Goal: Task Accomplishment & Management: Use online tool/utility

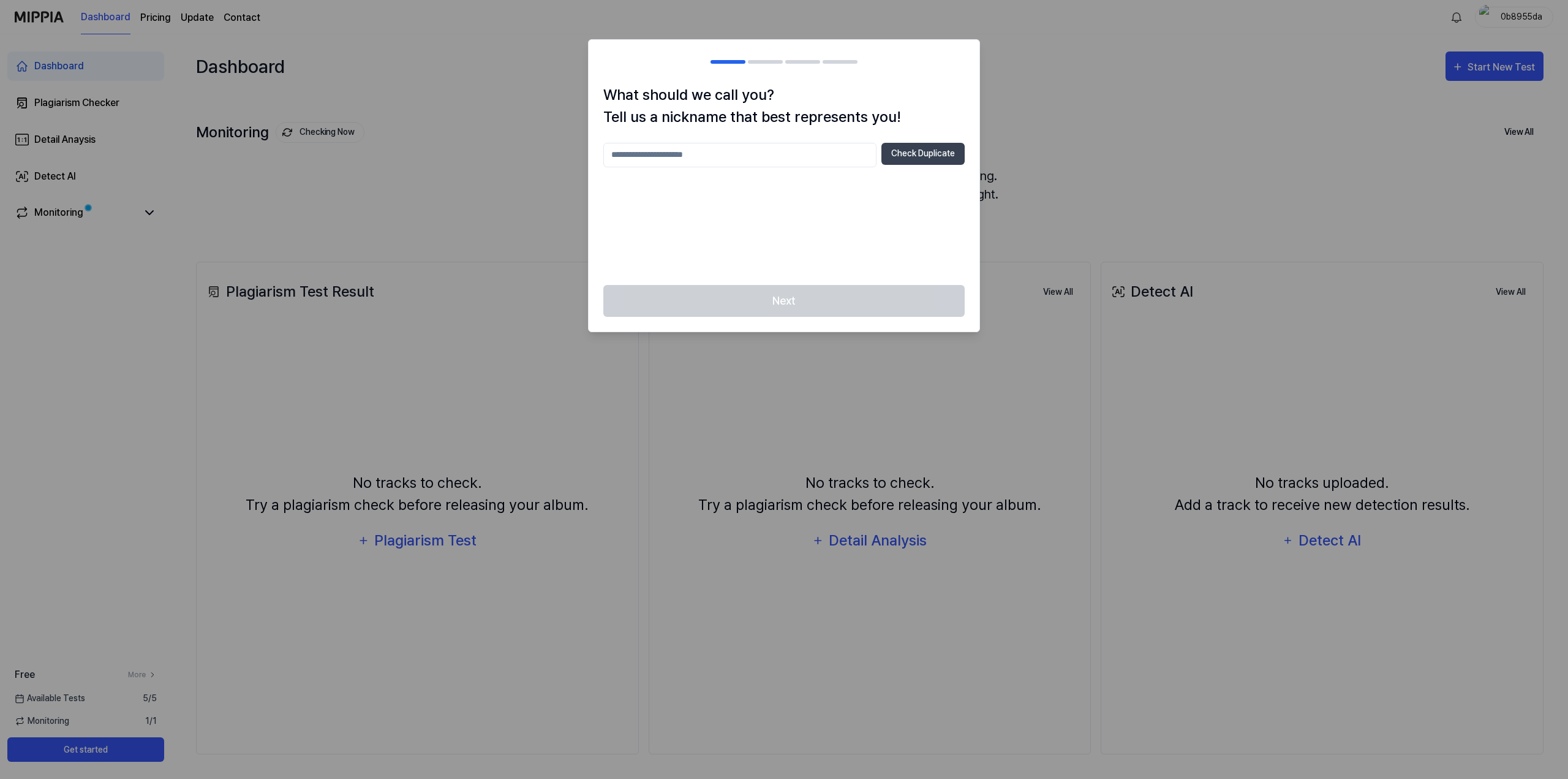
click at [749, 158] on input "text" at bounding box center [740, 155] width 273 height 25
type input "*"
type input "*********"
click at [932, 160] on button "Check Duplicate" at bounding box center [923, 154] width 83 height 22
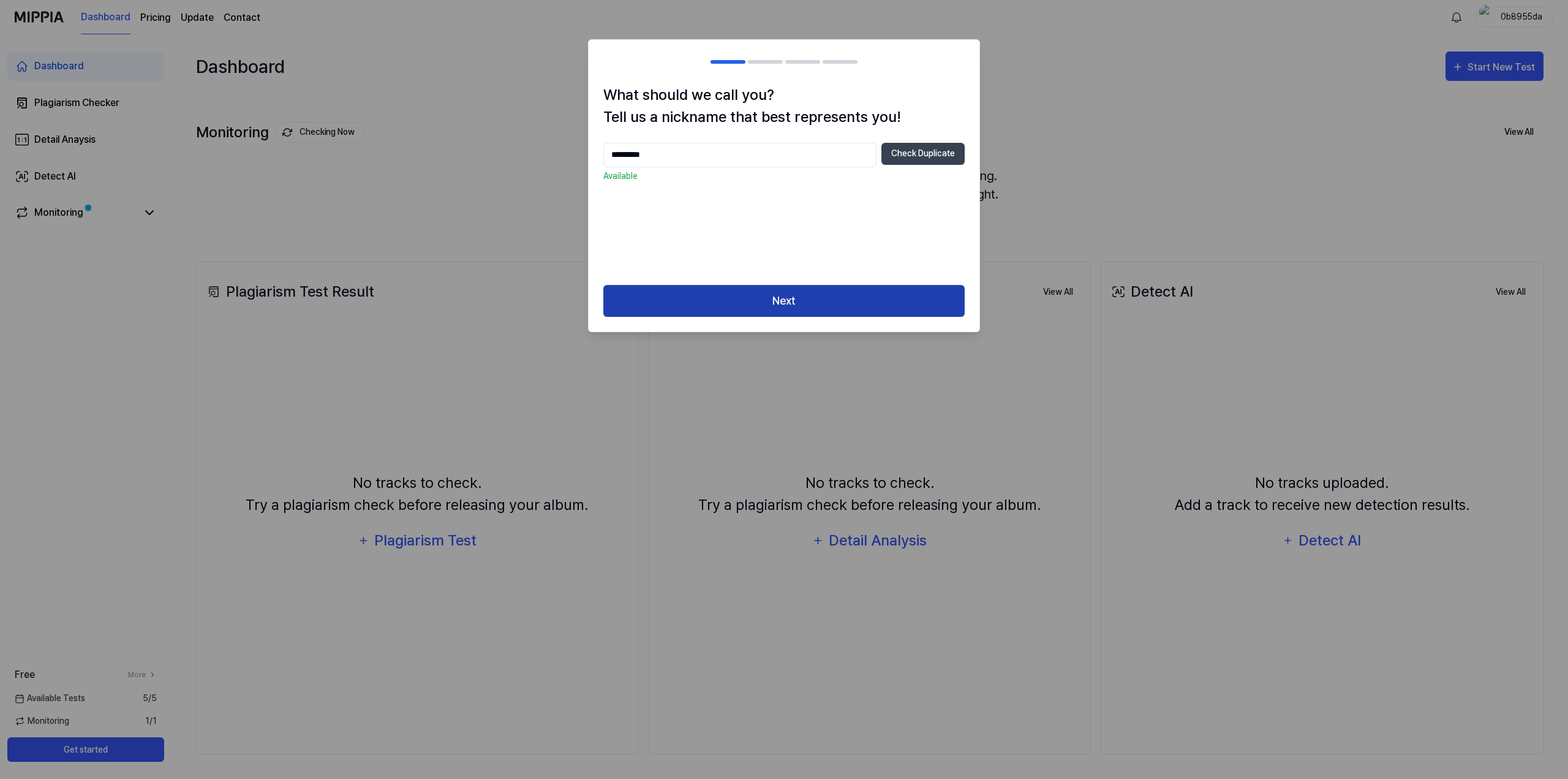
click at [803, 302] on button "Next" at bounding box center [784, 301] width 361 height 32
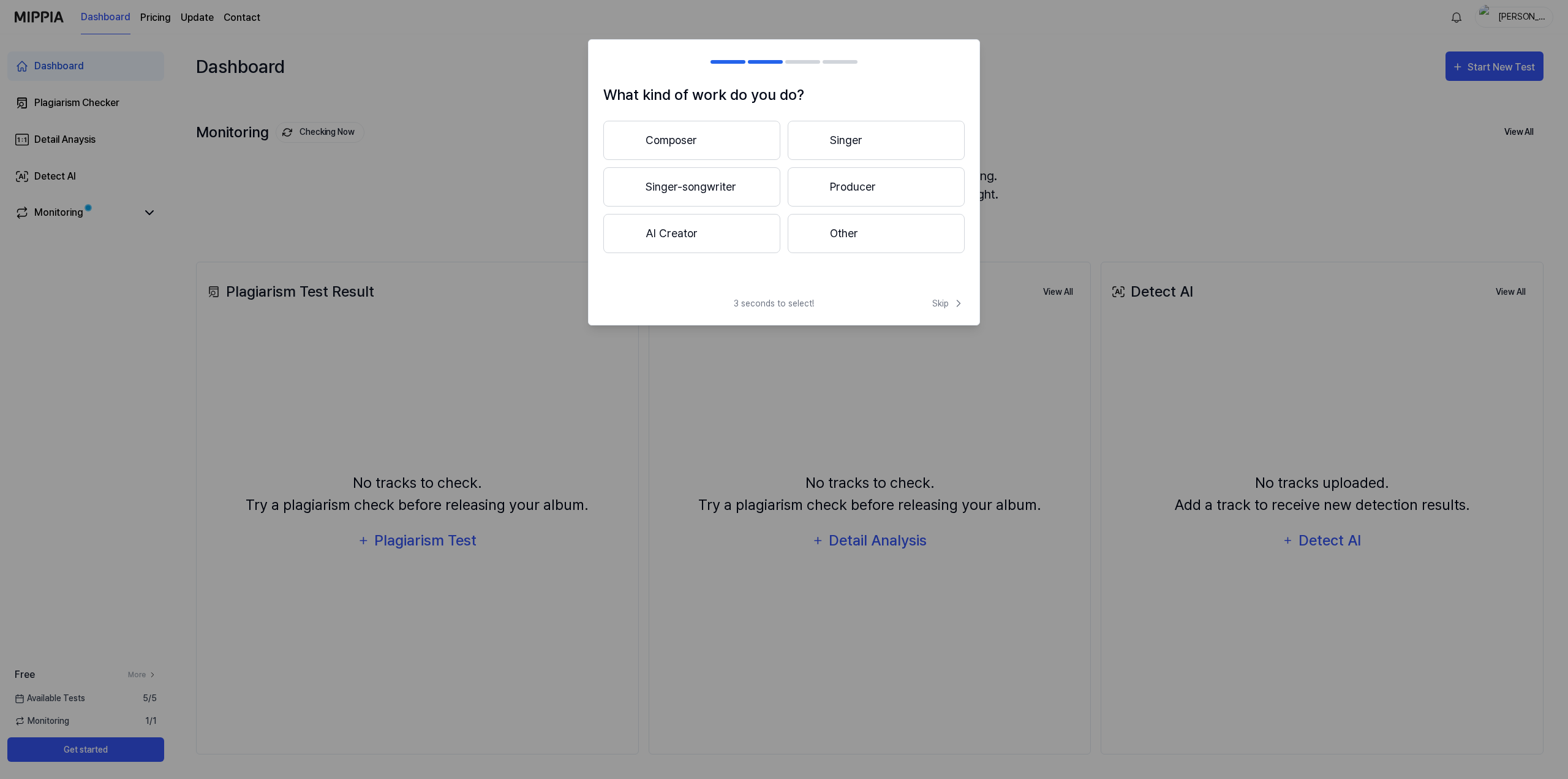
click at [717, 229] on button "AI Creator" at bounding box center [691, 233] width 177 height 39
click at [675, 184] on button "Less than 3 years" at bounding box center [691, 186] width 177 height 39
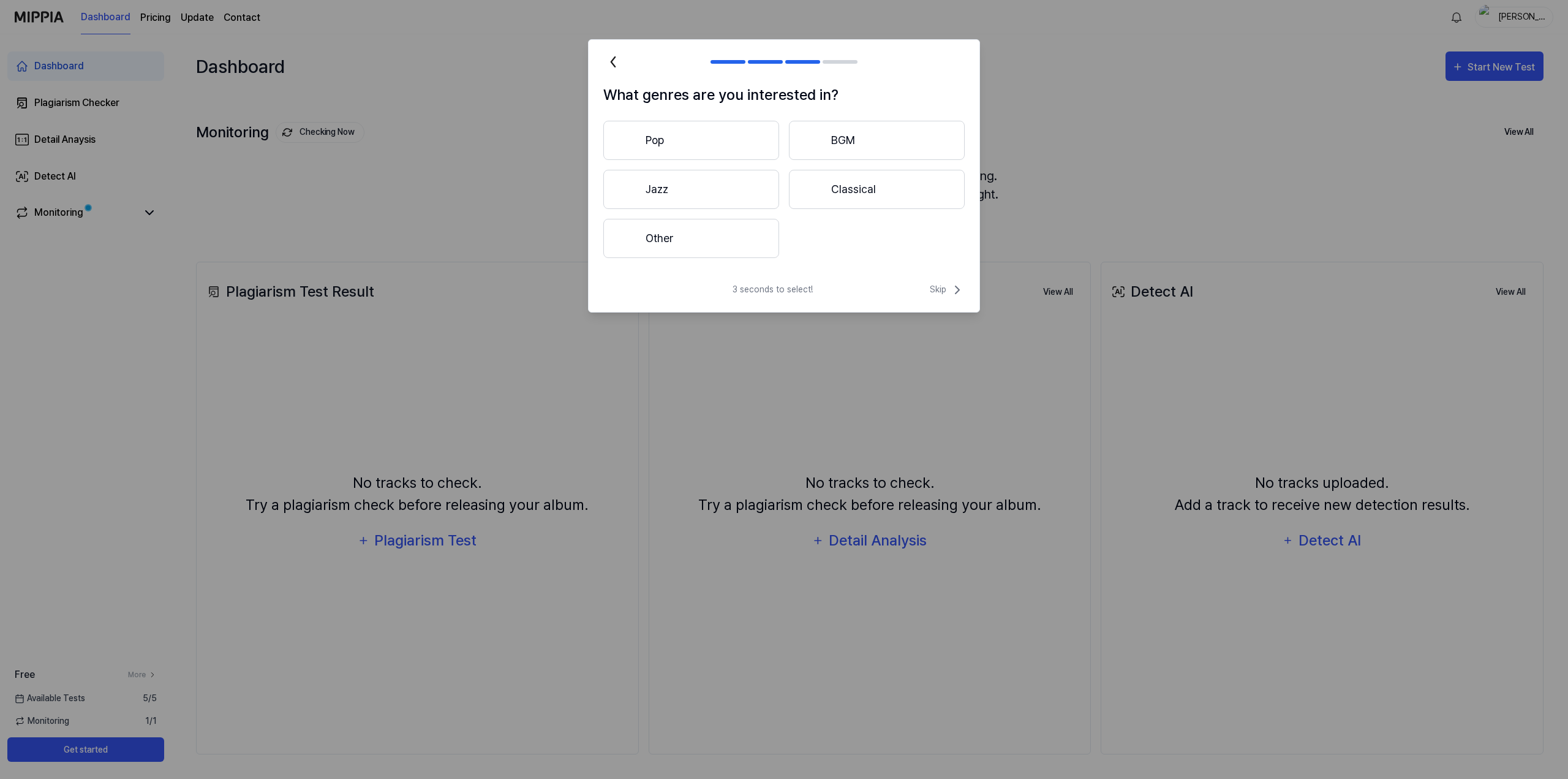
click at [668, 237] on button "Other" at bounding box center [691, 238] width 176 height 39
click at [799, 236] on input "text" at bounding box center [766, 237] width 263 height 19
click at [814, 237] on input "text" at bounding box center [766, 237] width 263 height 19
type input "****"
click at [930, 235] on button "Submit" at bounding box center [933, 238] width 41 height 20
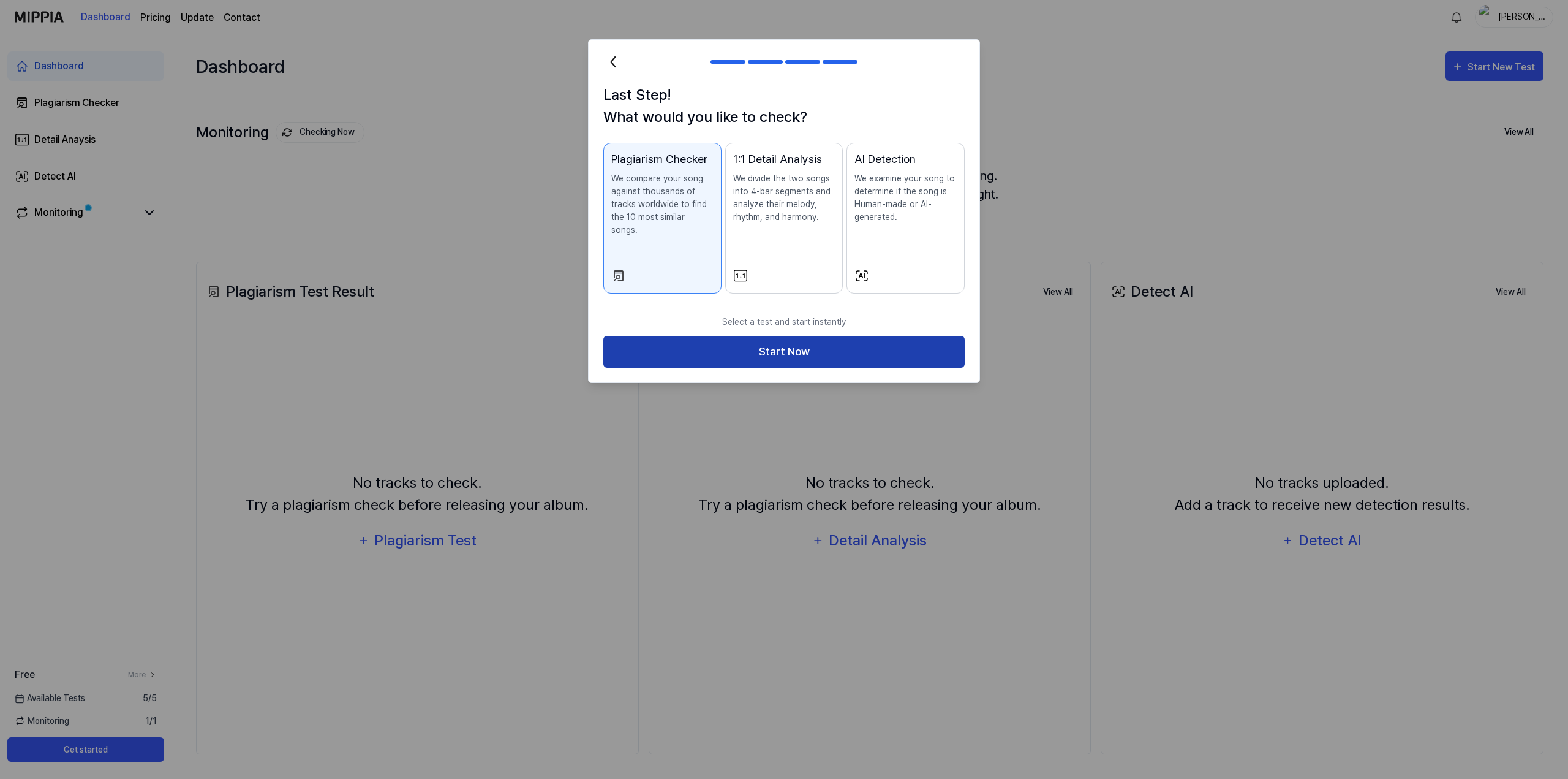
click at [787, 346] on button "Start Now" at bounding box center [784, 351] width 361 height 32
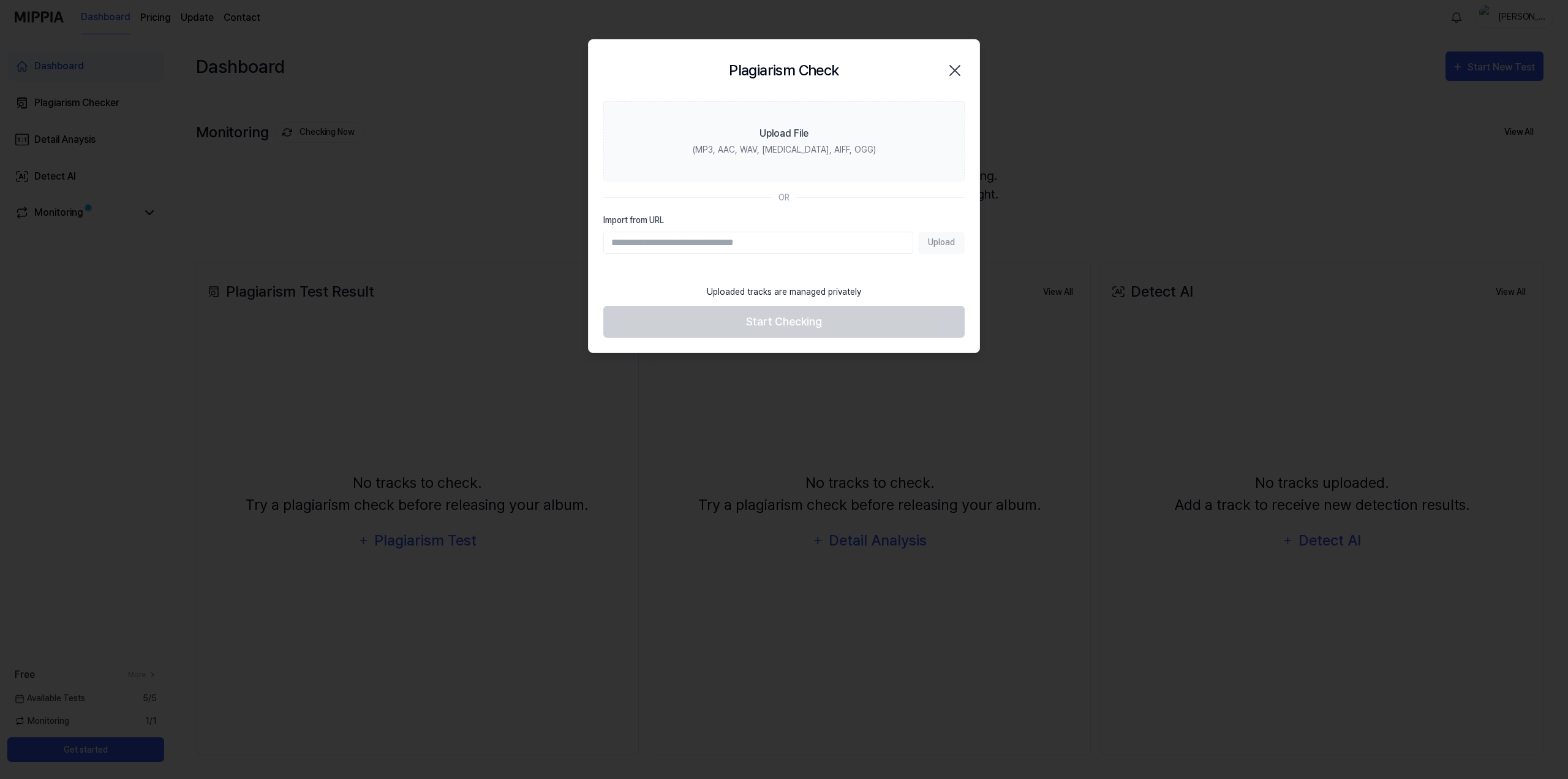
click at [780, 247] on input "Import from URL" at bounding box center [758, 243] width 310 height 22
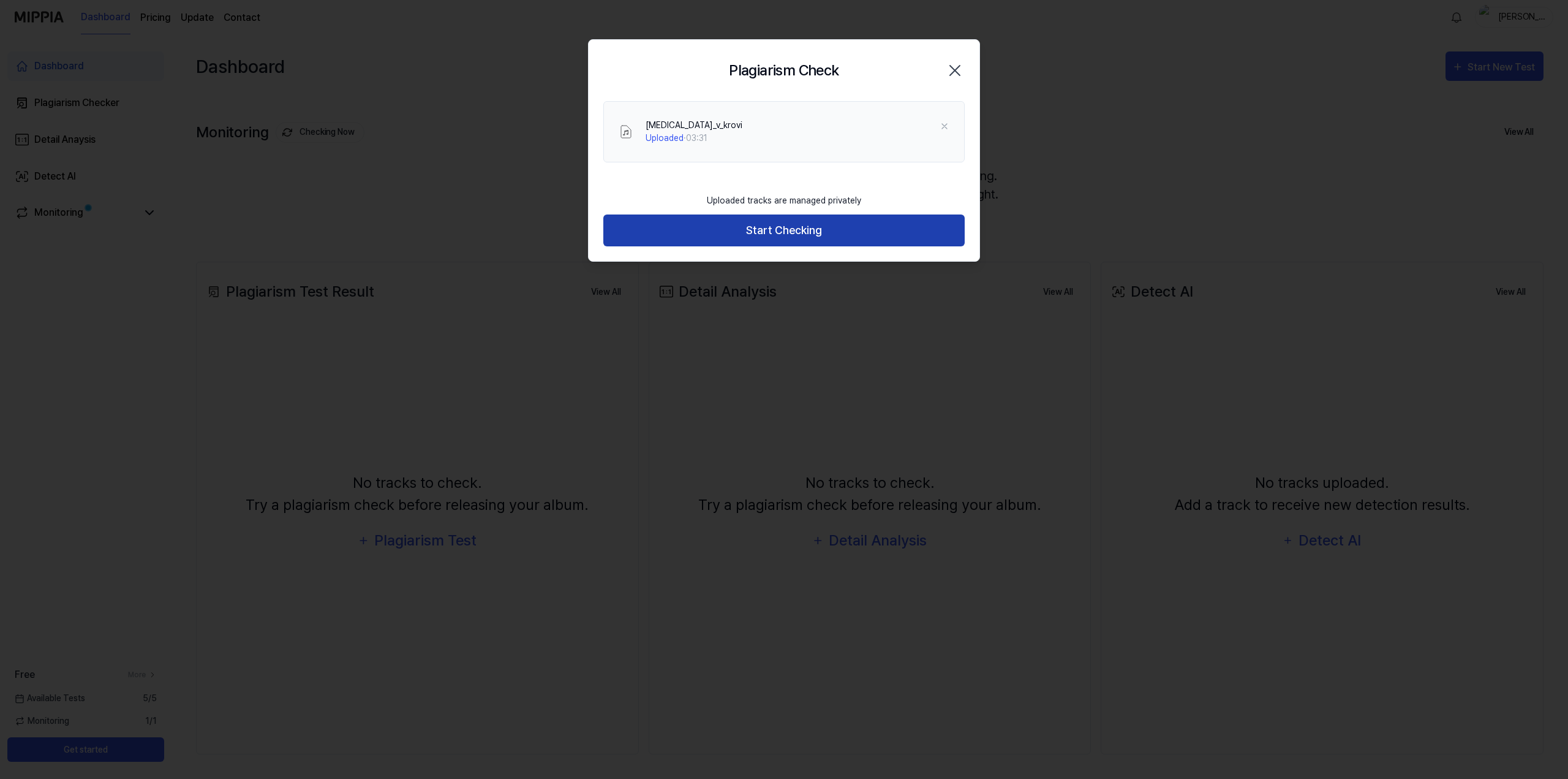
click at [814, 235] on button "Start Checking" at bounding box center [784, 230] width 361 height 32
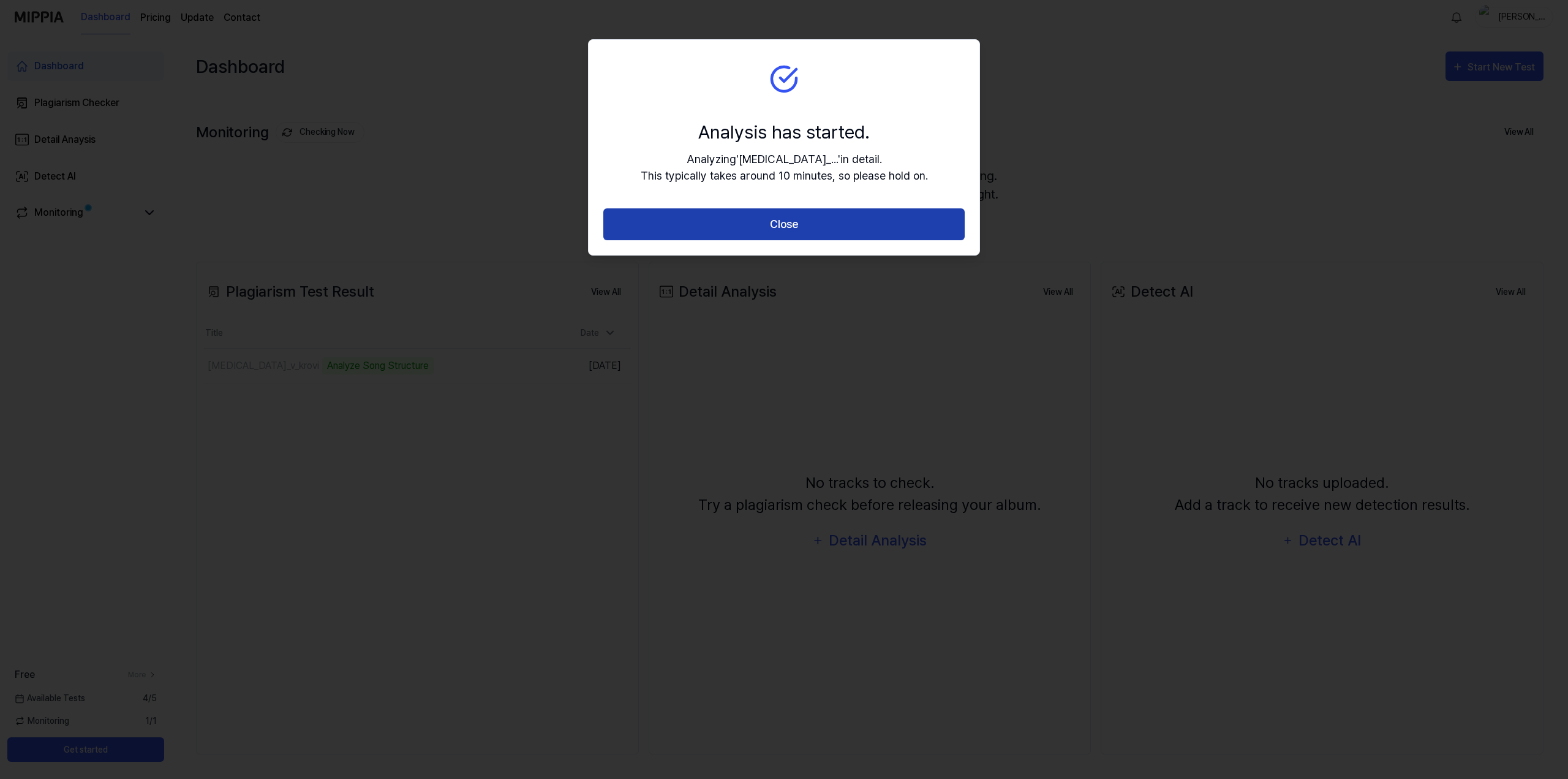
click at [839, 223] on button "Close" at bounding box center [784, 224] width 361 height 32
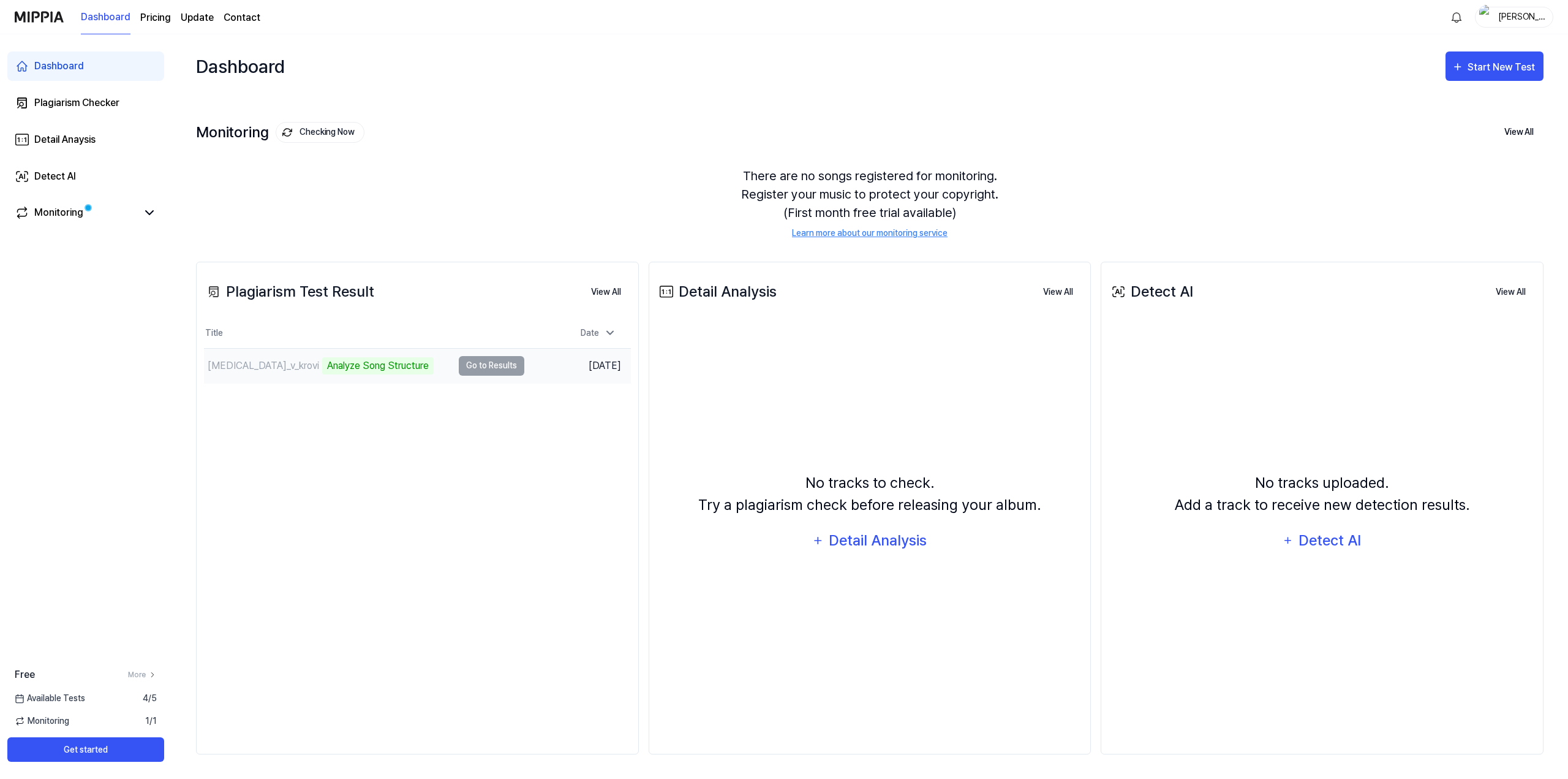
click at [374, 359] on div "Analyze Song Structure" at bounding box center [378, 366] width 112 height 17
click at [475, 361] on td "Adrenalin_v_krovi Analyze Song Structure Go to Results" at bounding box center [365, 365] width 321 height 34
click at [150, 210] on icon at bounding box center [149, 213] width 15 height 15
click at [68, 178] on div "Detect AI" at bounding box center [54, 176] width 41 height 15
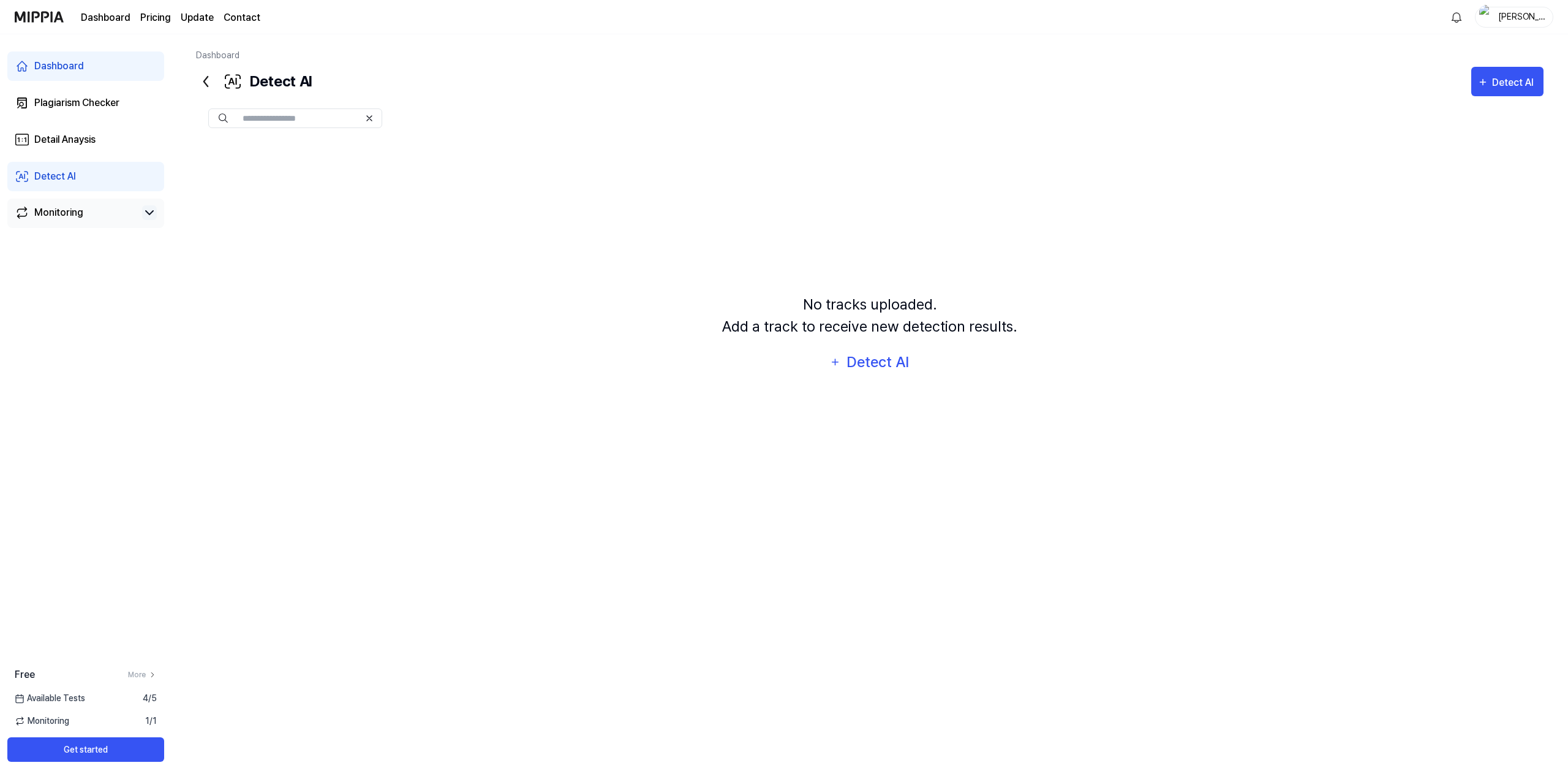
click at [68, 71] on div "Dashboard" at bounding box center [59, 66] width 49 height 15
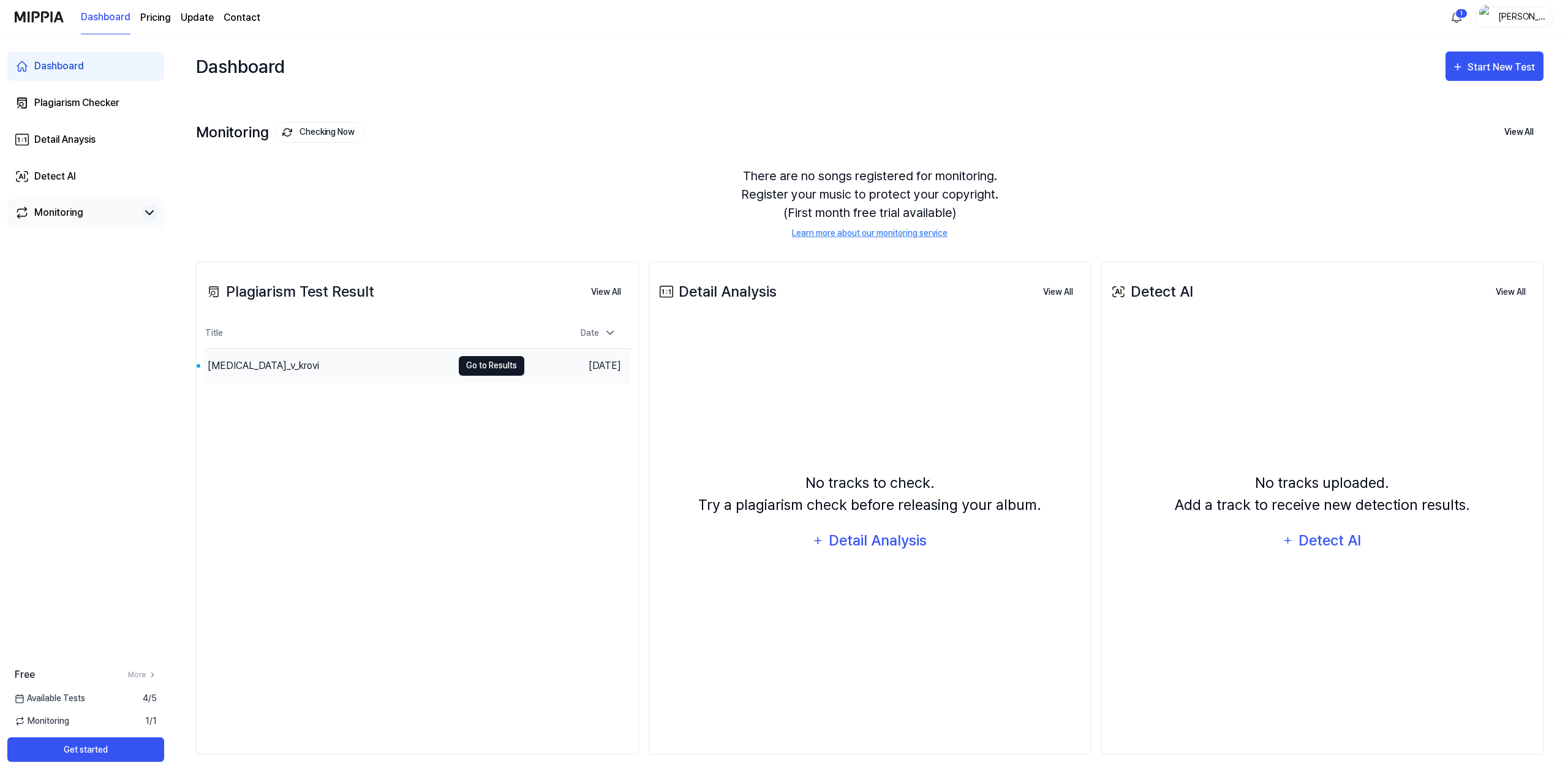
click at [504, 368] on button "Go to Results" at bounding box center [492, 365] width 66 height 19
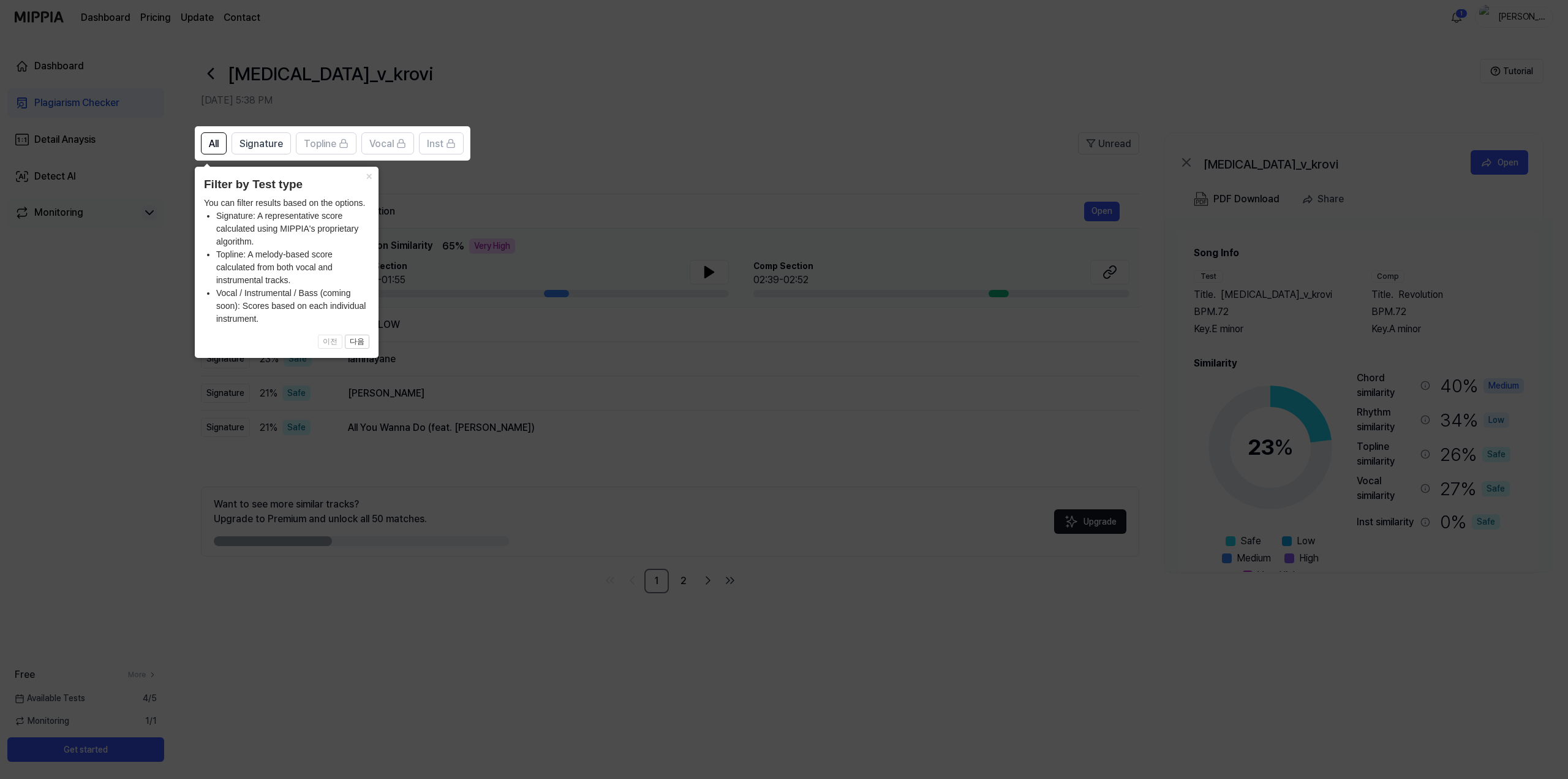
click at [118, 337] on icon at bounding box center [784, 390] width 1568 height 779
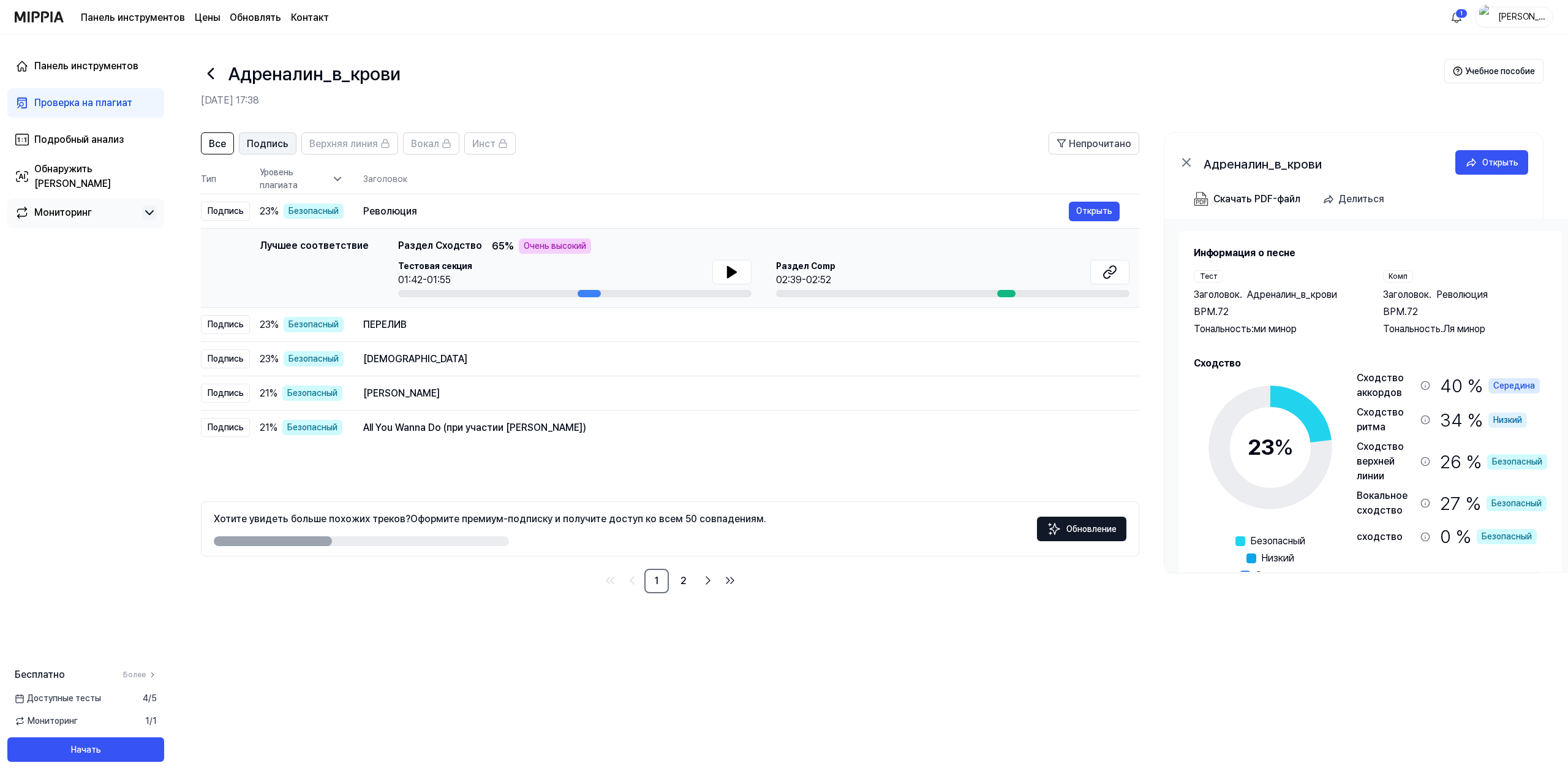
click at [278, 137] on font "Подпись" at bounding box center [267, 143] width 41 height 12
click at [217, 146] on font "Все" at bounding box center [216, 143] width 17 height 12
click at [239, 143] on button "Подпись" at bounding box center [266, 143] width 58 height 22
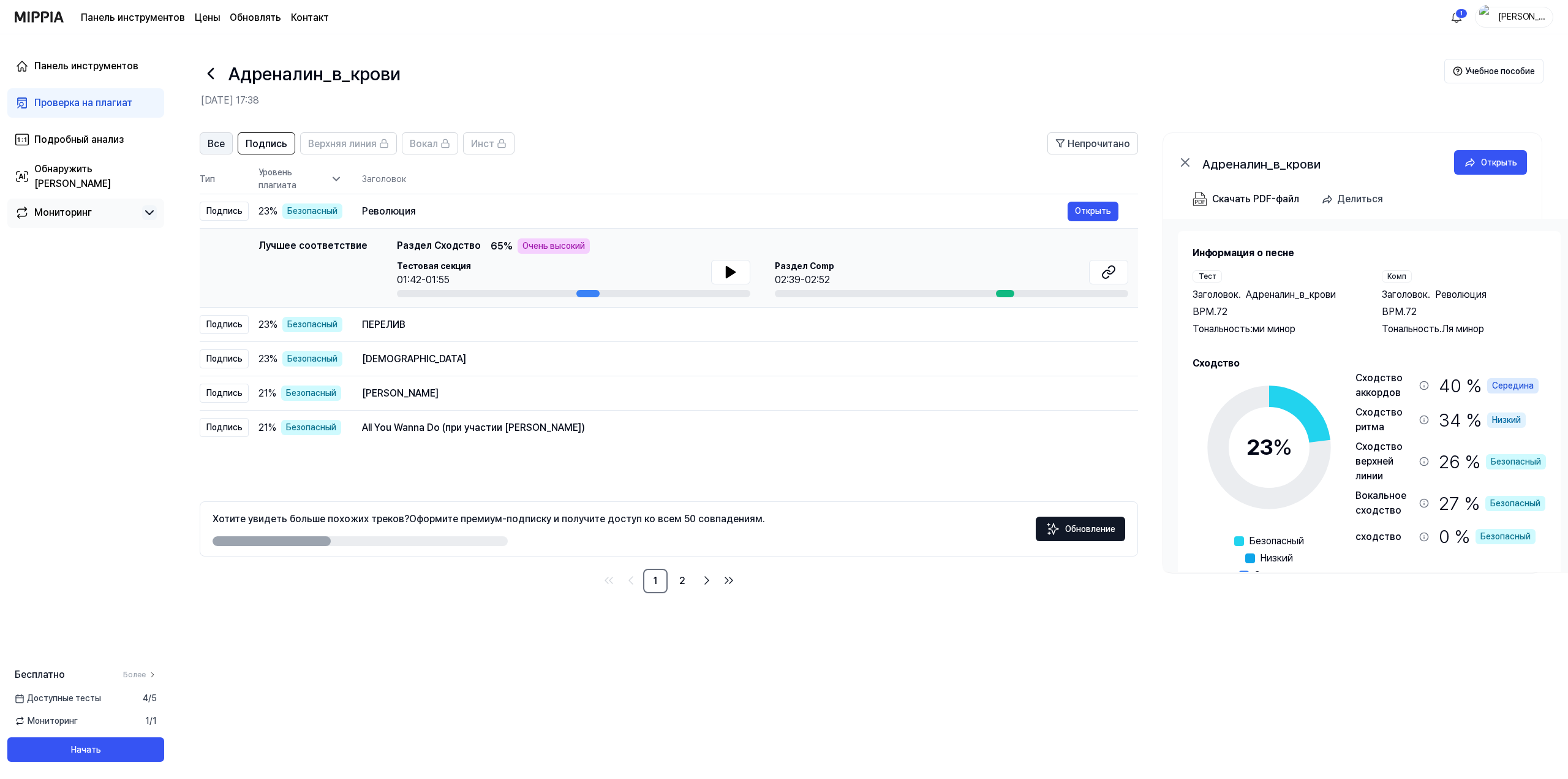
click at [204, 138] on button "Все" at bounding box center [216, 143] width 33 height 22
click at [684, 581] on font "2" at bounding box center [682, 580] width 6 height 12
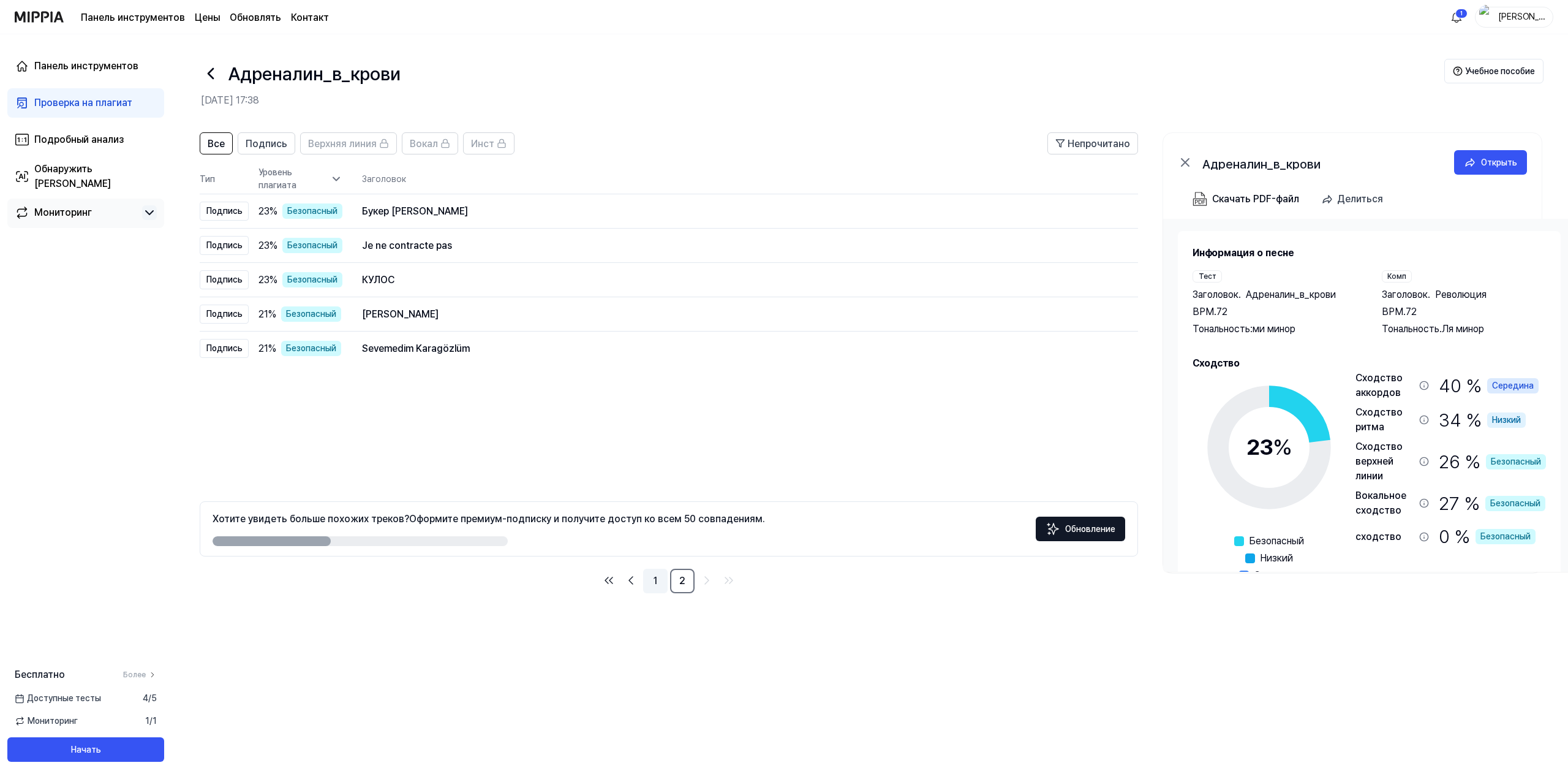
click at [652, 580] on link "1" at bounding box center [655, 580] width 25 height 25
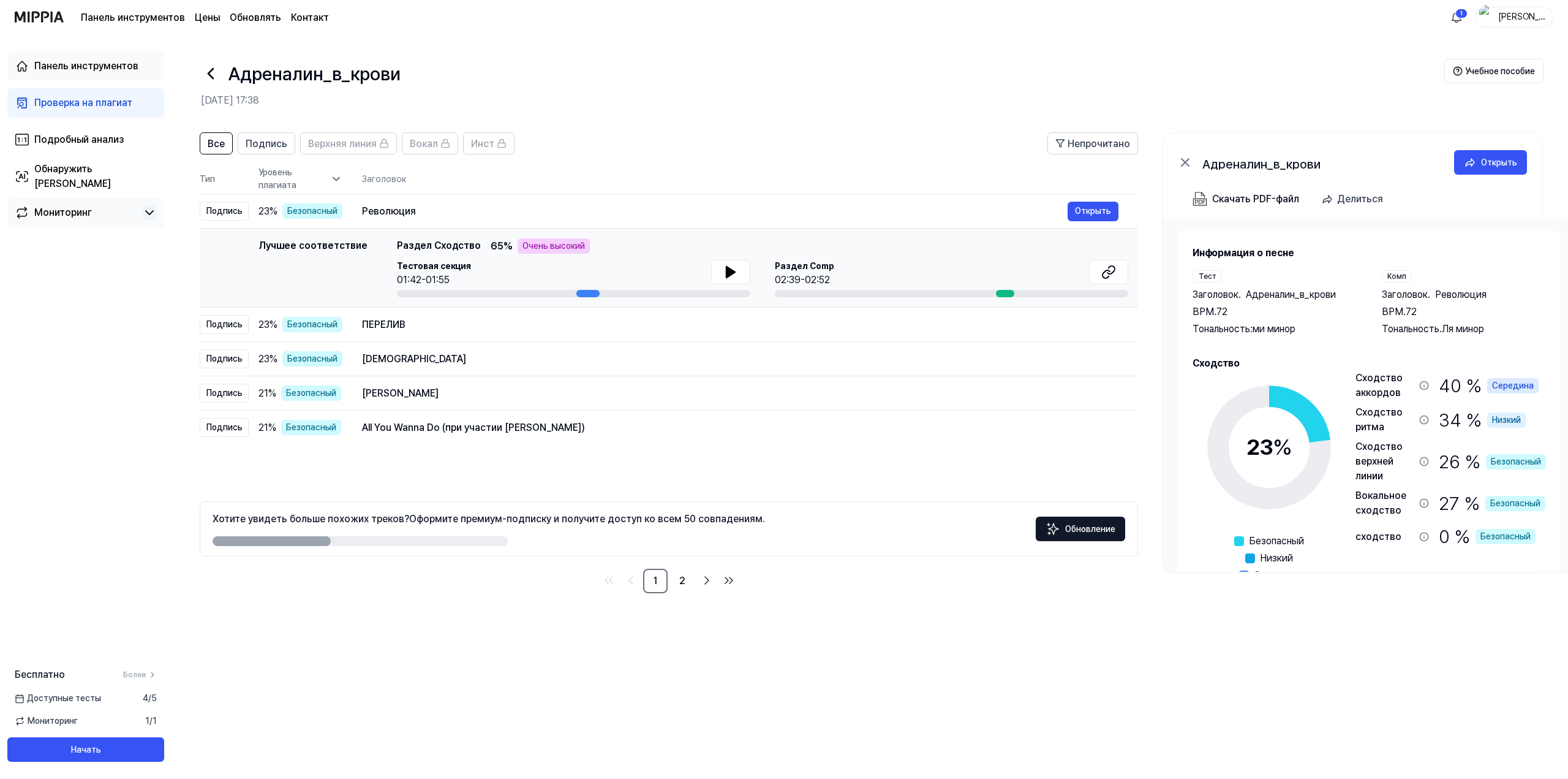
click at [81, 70] on font "Панель инструментов" at bounding box center [86, 66] width 104 height 12
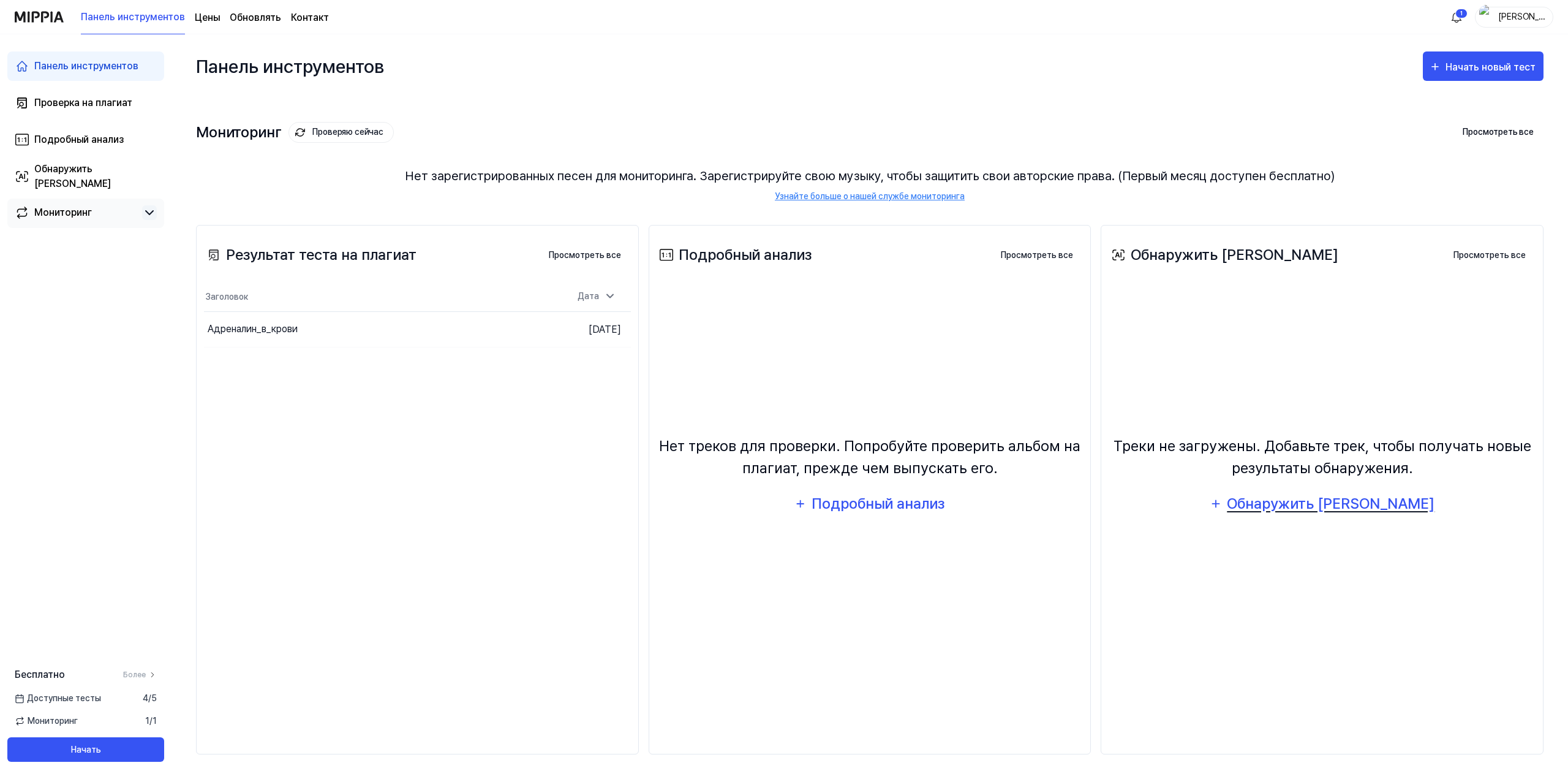
click at [1335, 503] on font "Обнаружить ИИ" at bounding box center [1331, 502] width 208 height 17
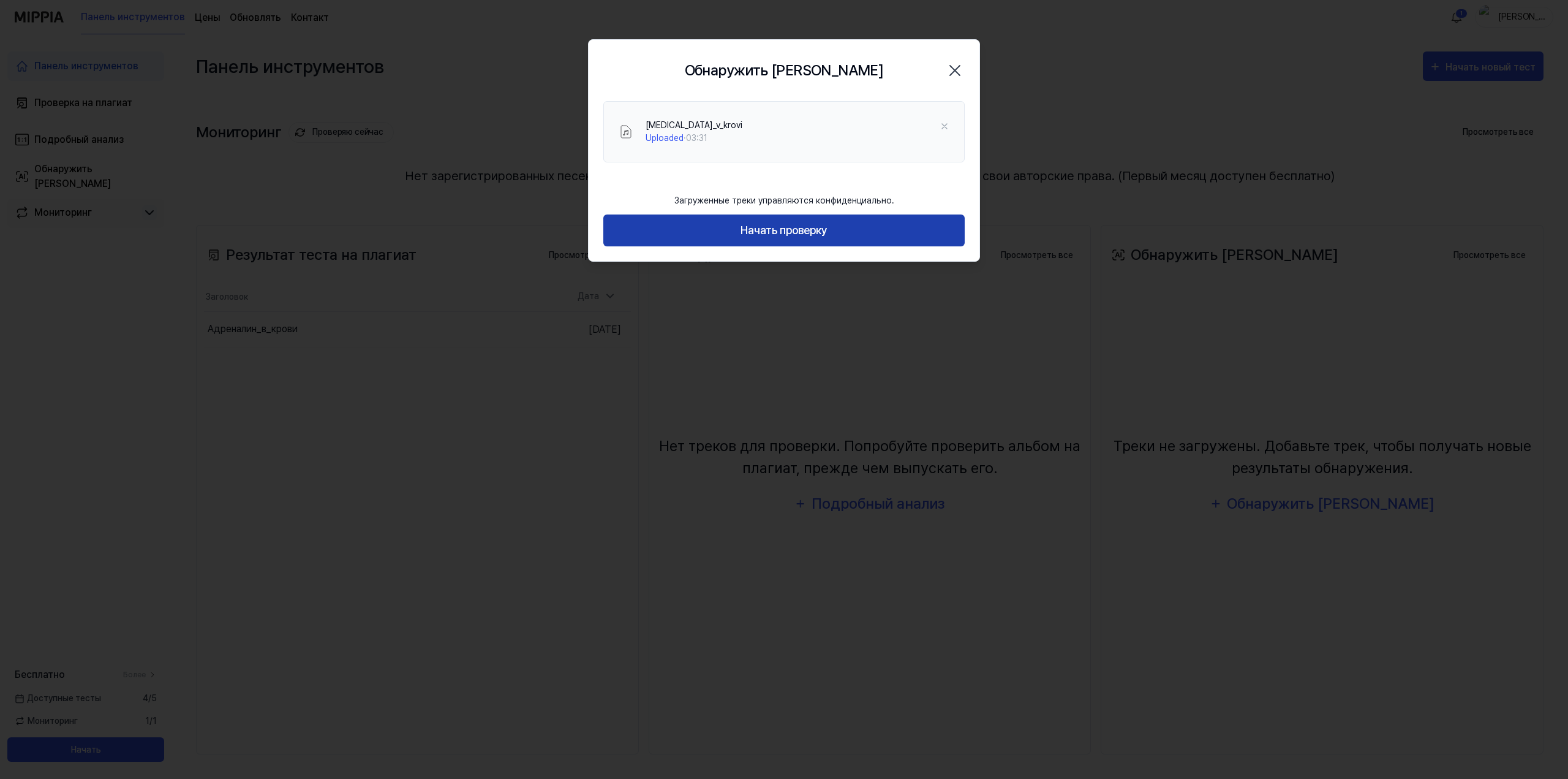
click at [828, 236] on button "Начать проверку" at bounding box center [784, 230] width 361 height 32
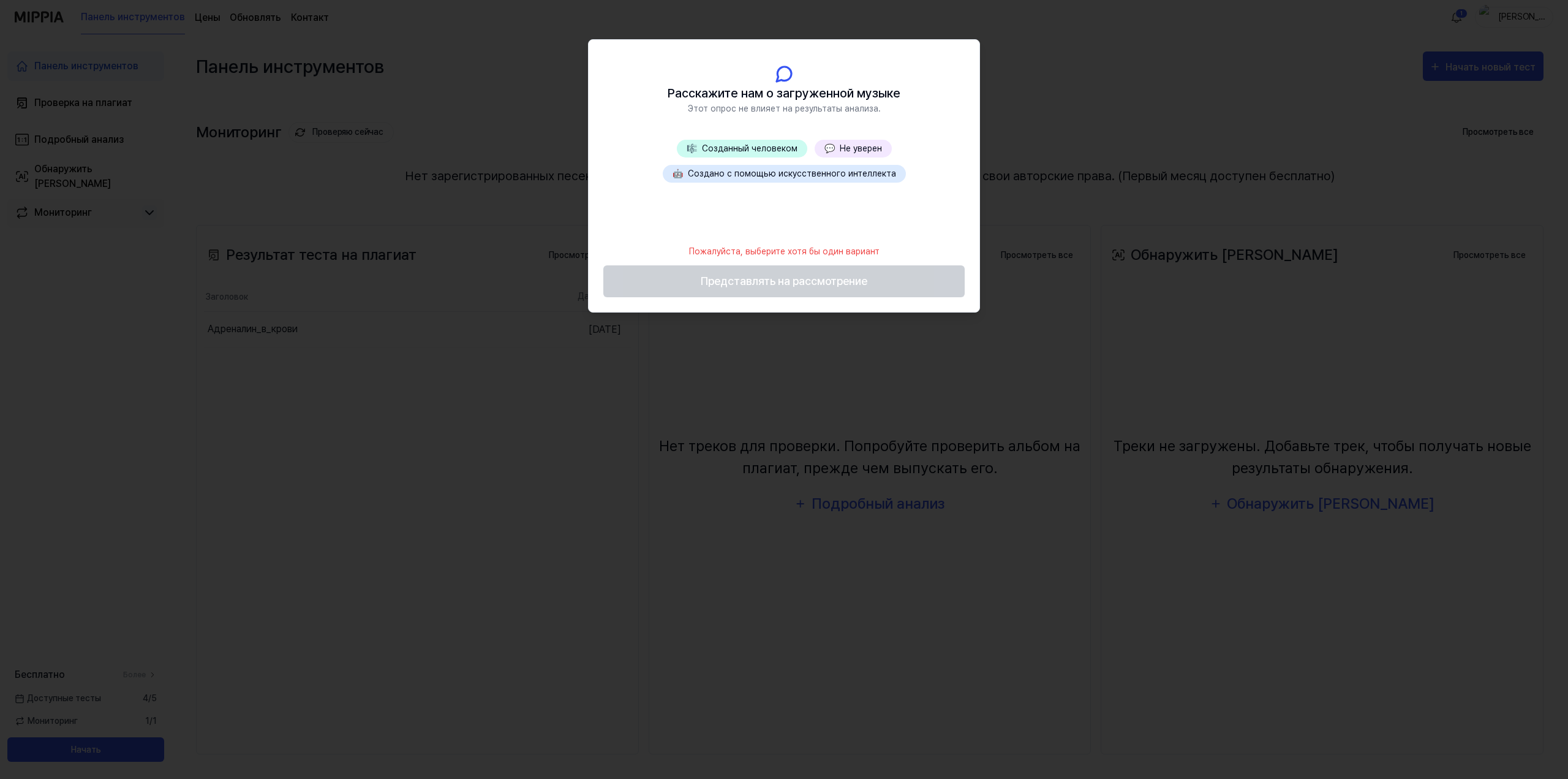
click at [760, 175] on font "Создано с помощью искусственного интеллекта" at bounding box center [792, 173] width 208 height 10
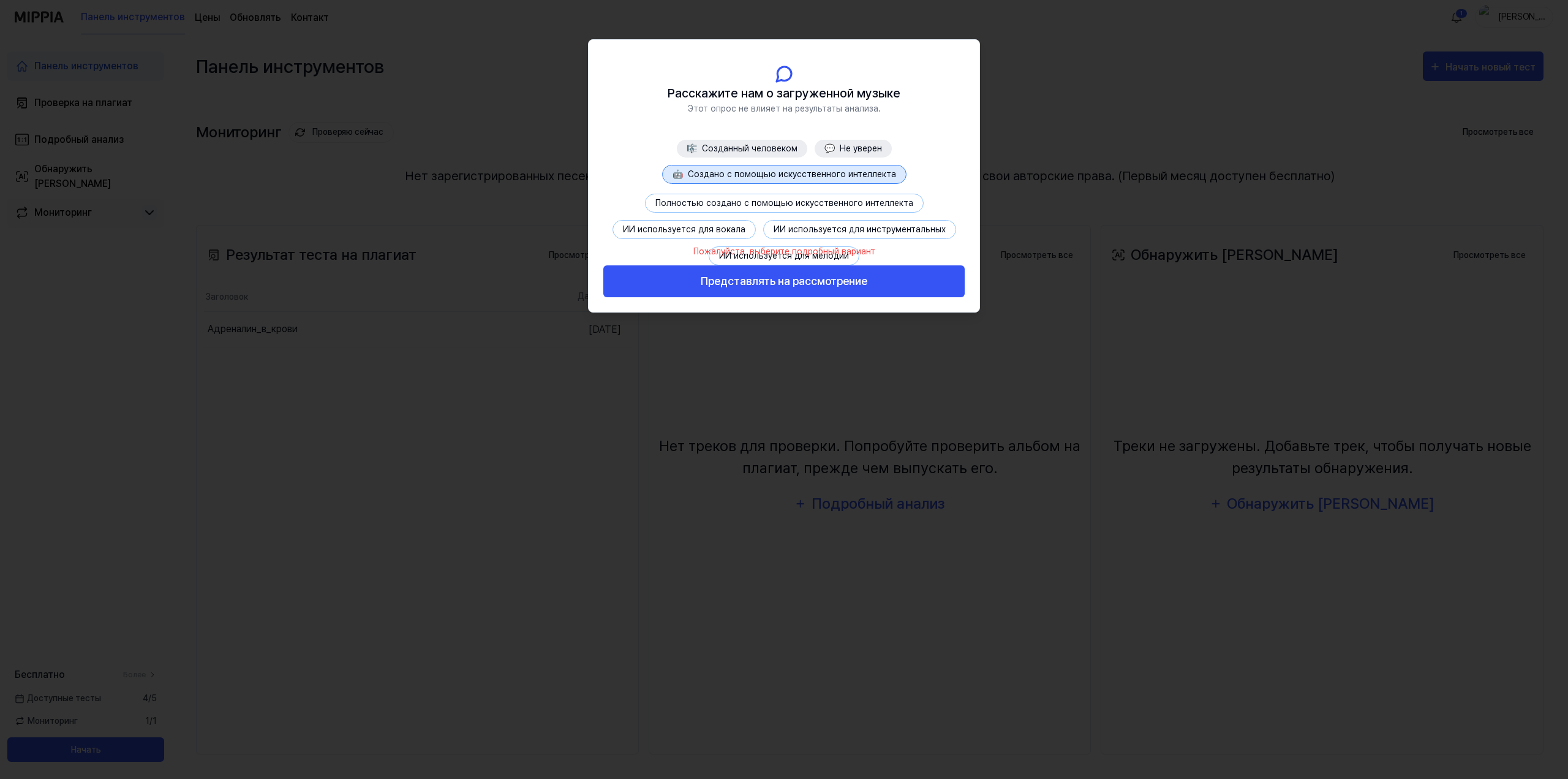
click at [678, 228] on font "ИИ используется для вокала" at bounding box center [685, 229] width 123 height 10
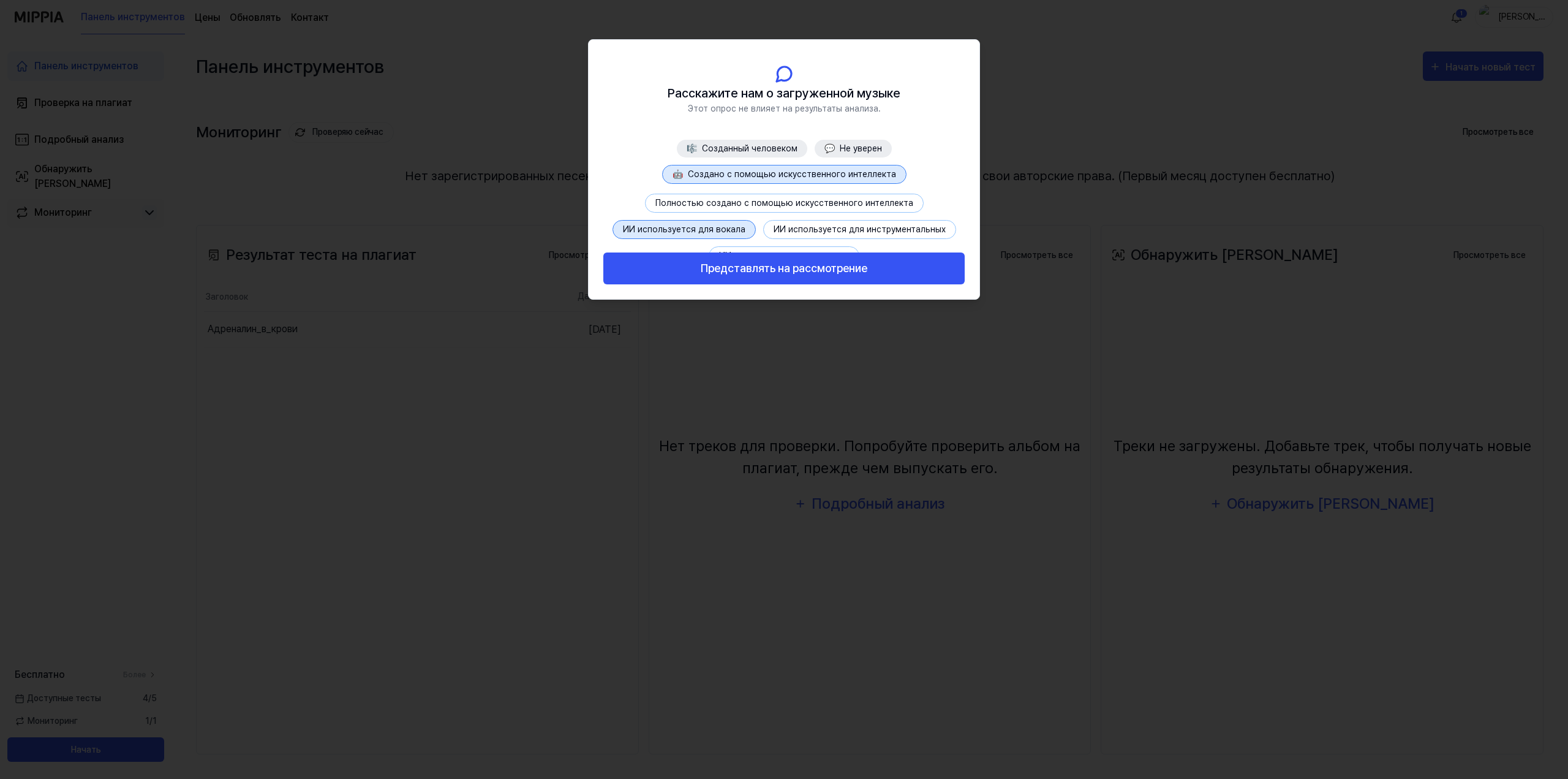
click at [795, 172] on font "Создано с помощью искусственного интеллекта" at bounding box center [792, 173] width 208 height 10
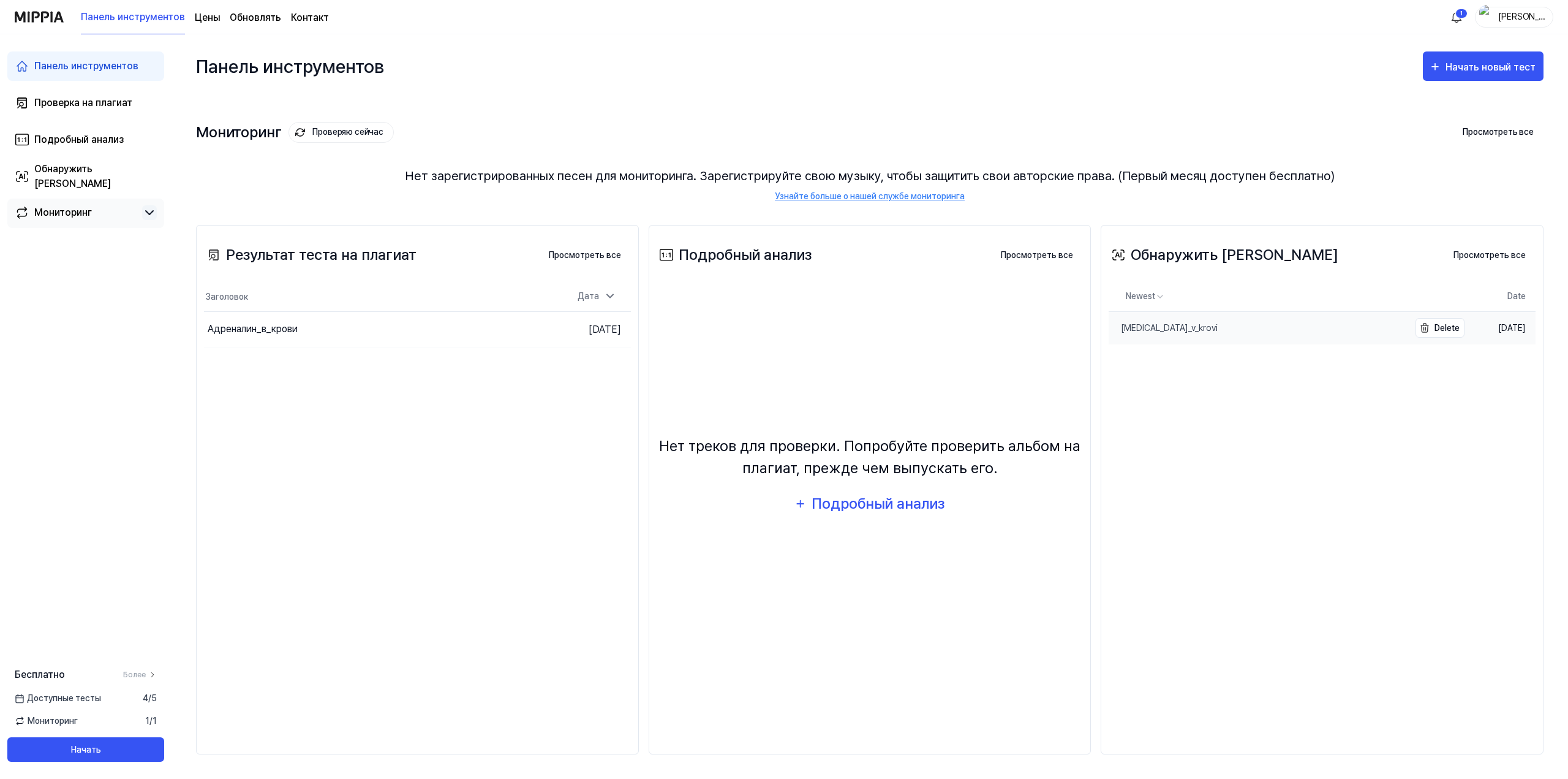
click at [1150, 327] on div "Adrenalin_v_krovi" at bounding box center [1163, 328] width 109 height 13
